Goal: Information Seeking & Learning: Find specific fact

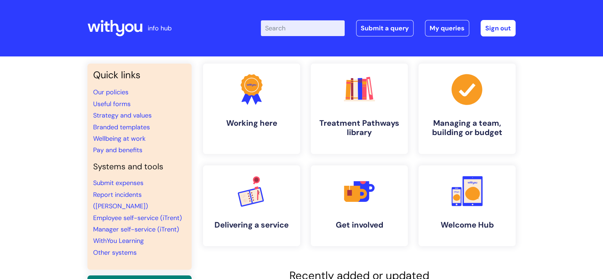
click at [302, 33] on input "Enter your search term here..." at bounding box center [303, 28] width 84 height 16
type input "blue light"
click button "Search" at bounding box center [0, 0] width 0 height 0
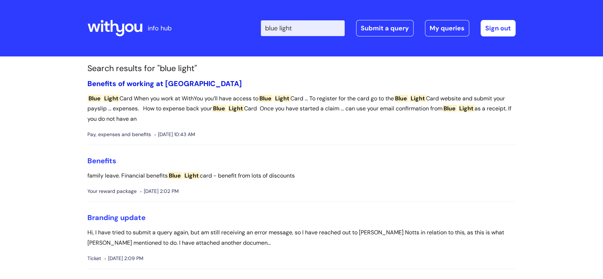
click at [160, 85] on link "Benefits of working at [GEOGRAPHIC_DATA]" at bounding box center [164, 83] width 155 height 9
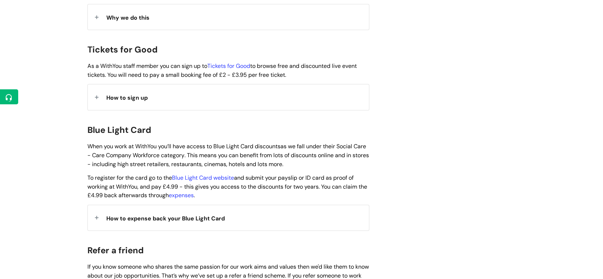
scroll to position [634, 0]
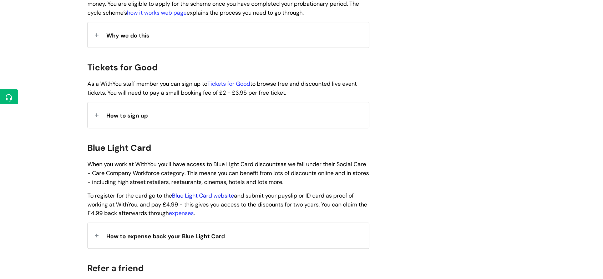
click at [189, 192] on link "Blue Light Card website" at bounding box center [203, 195] width 62 height 7
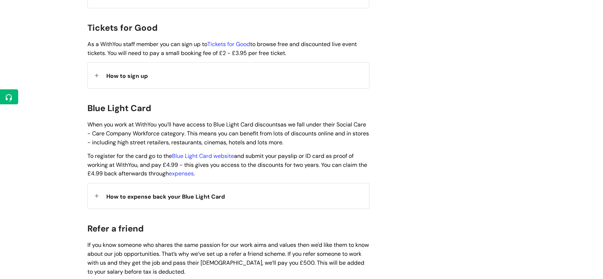
click at [104, 187] on div "How to expense back your Blue Light Card" at bounding box center [228, 195] width 281 height 25
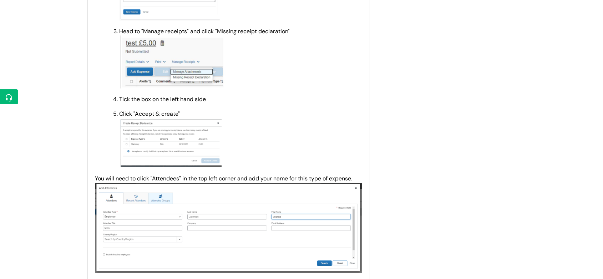
scroll to position [1111, 0]
